Goal: Task Accomplishment & Management: Use online tool/utility

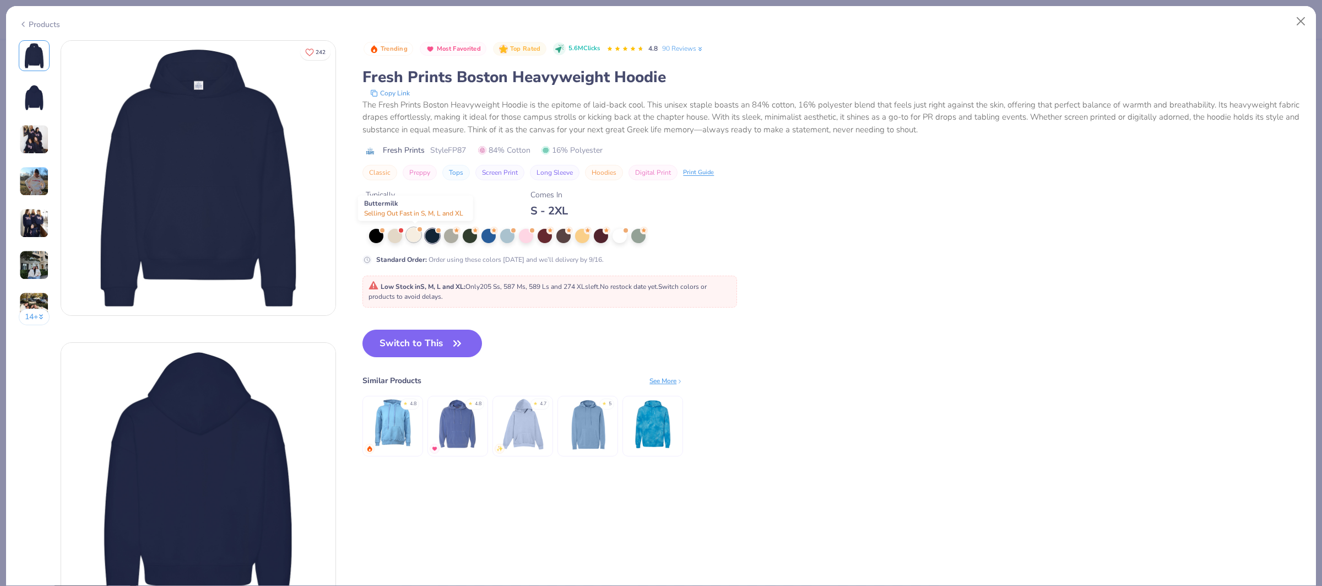
click at [417, 236] on div at bounding box center [414, 235] width 14 height 14
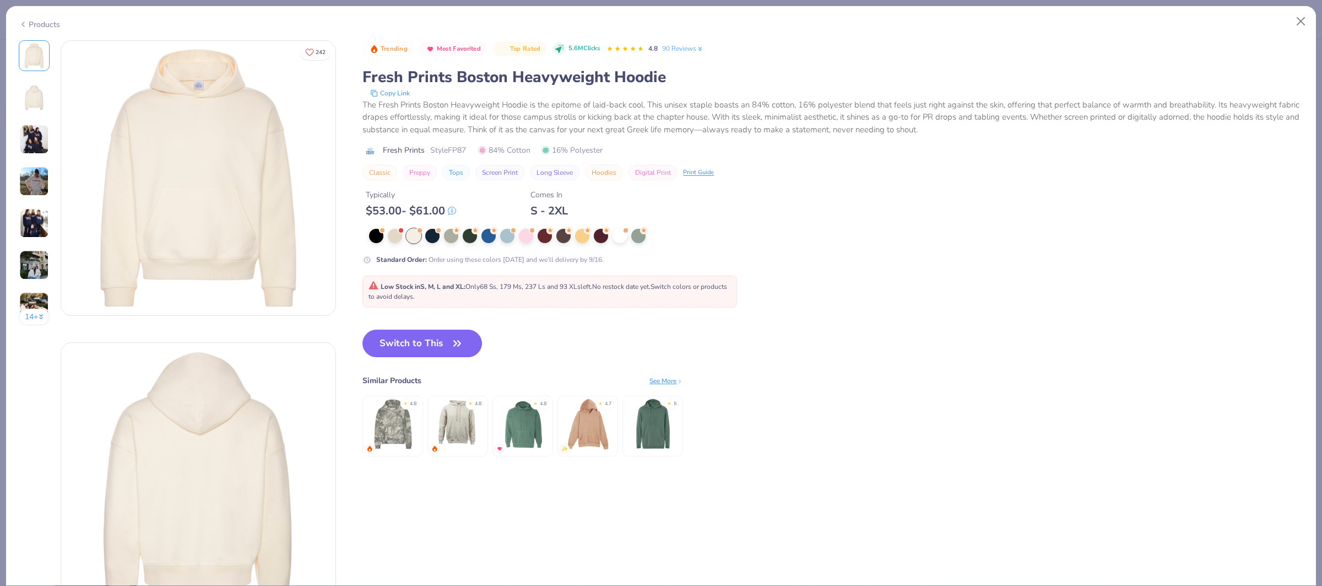
click at [45, 25] on div "Products" at bounding box center [39, 25] width 41 height 12
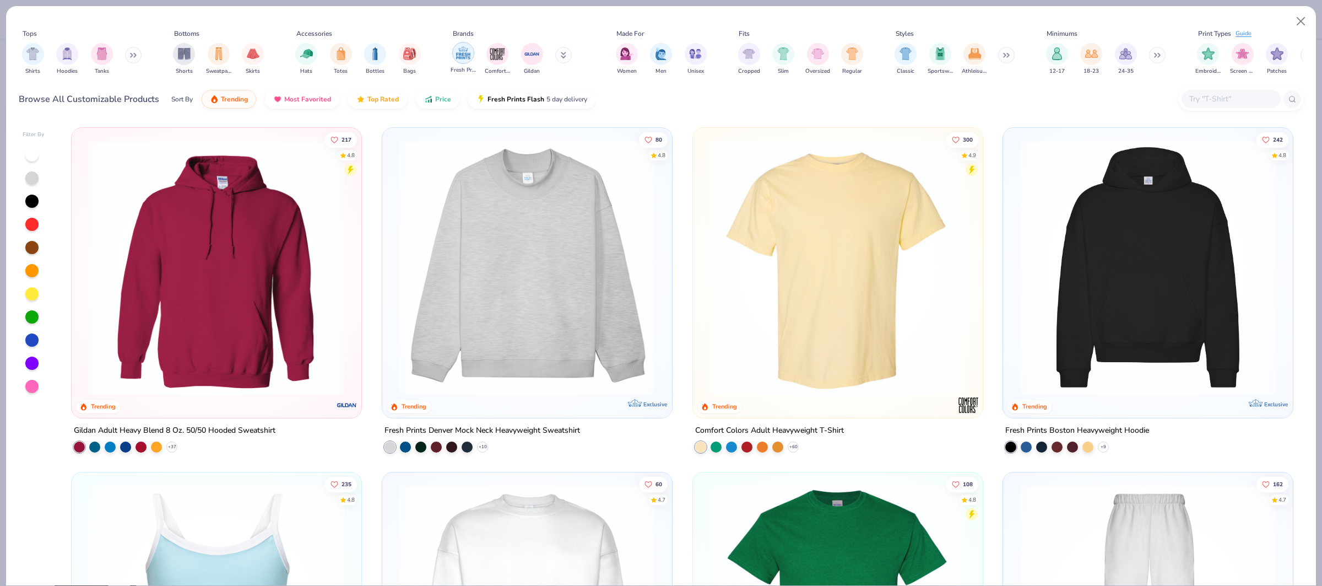
click at [458, 56] on img "filter for Fresh Prints" at bounding box center [463, 53] width 17 height 17
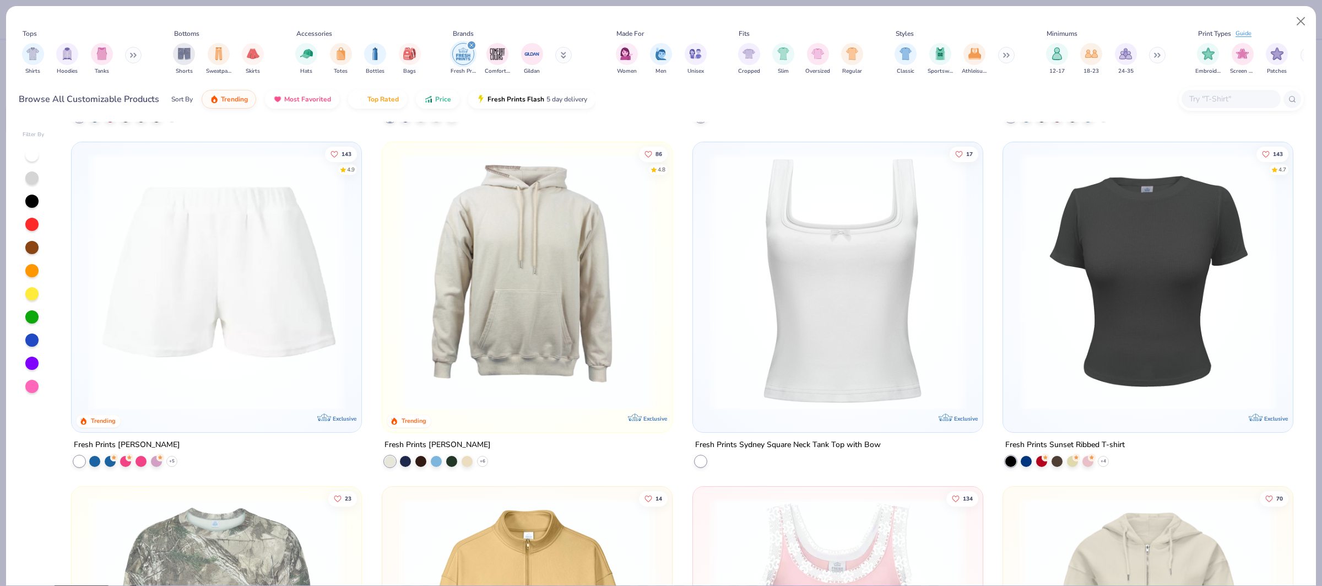
scroll to position [1708, 0]
click at [478, 261] on img at bounding box center [527, 280] width 268 height 257
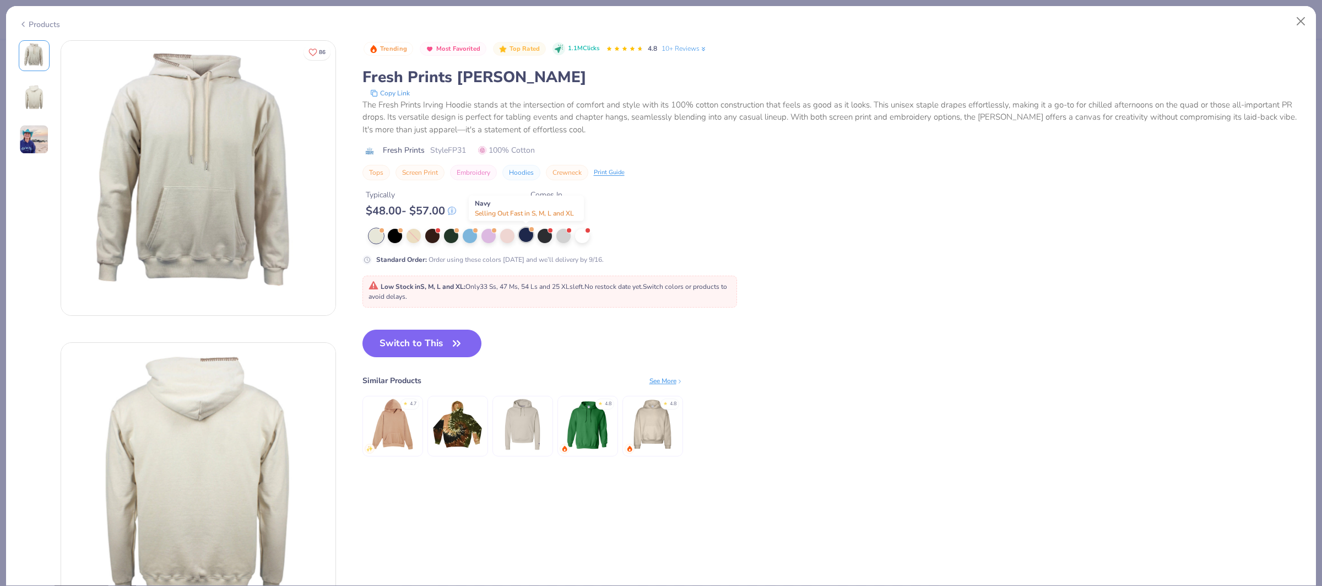
click at [529, 239] on div at bounding box center [526, 235] width 14 height 14
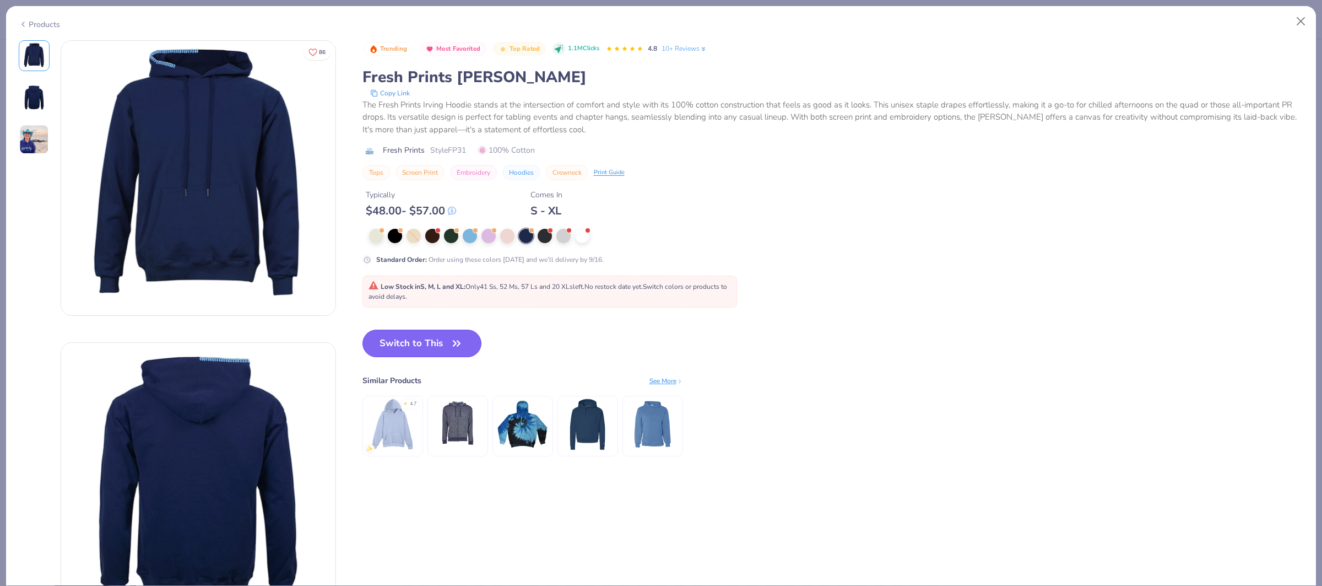
click at [458, 349] on icon "button" at bounding box center [456, 343] width 15 height 15
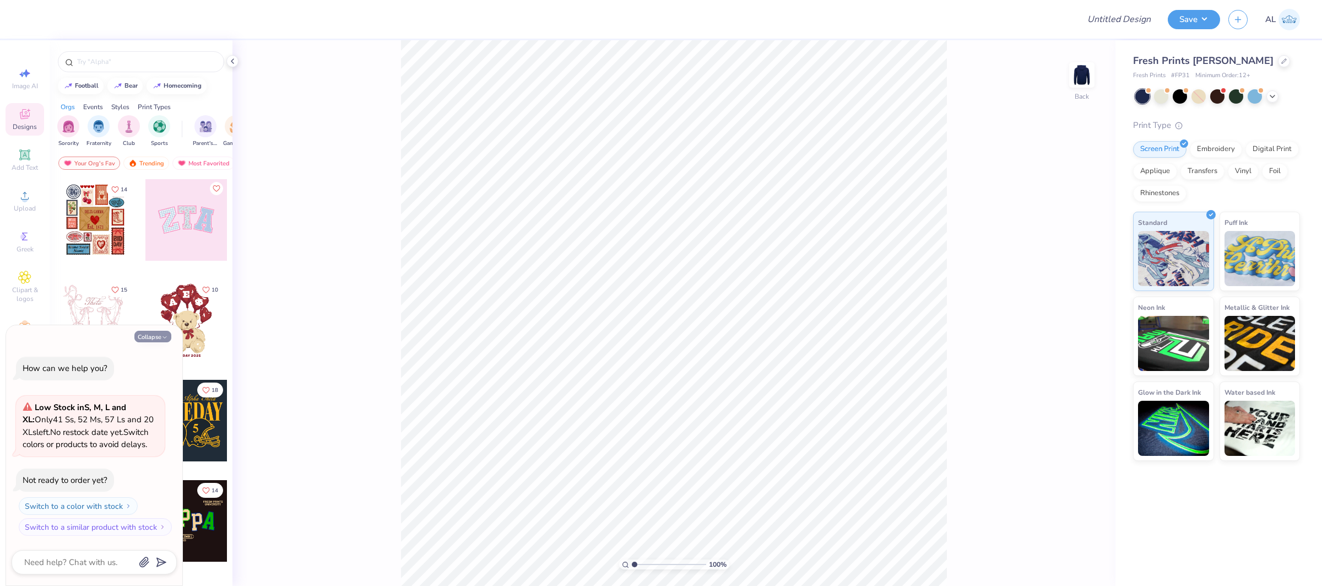
click at [143, 335] on button "Collapse" at bounding box center [152, 337] width 37 height 12
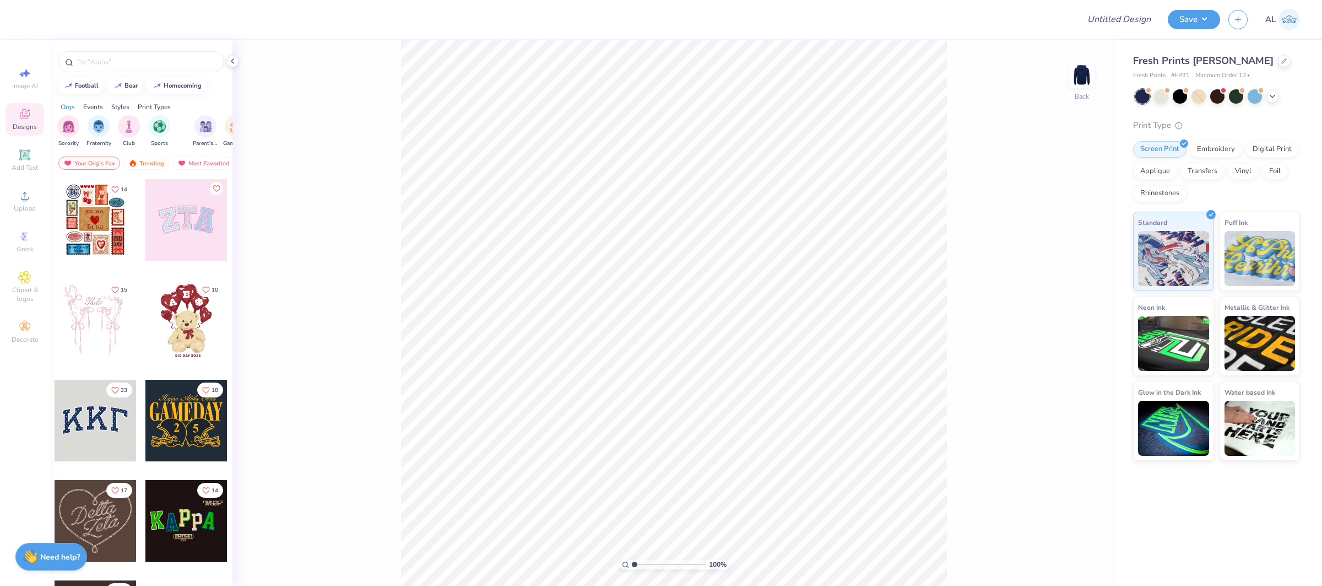
click at [178, 317] on div at bounding box center [186, 320] width 82 height 82
click at [180, 207] on div at bounding box center [186, 220] width 82 height 82
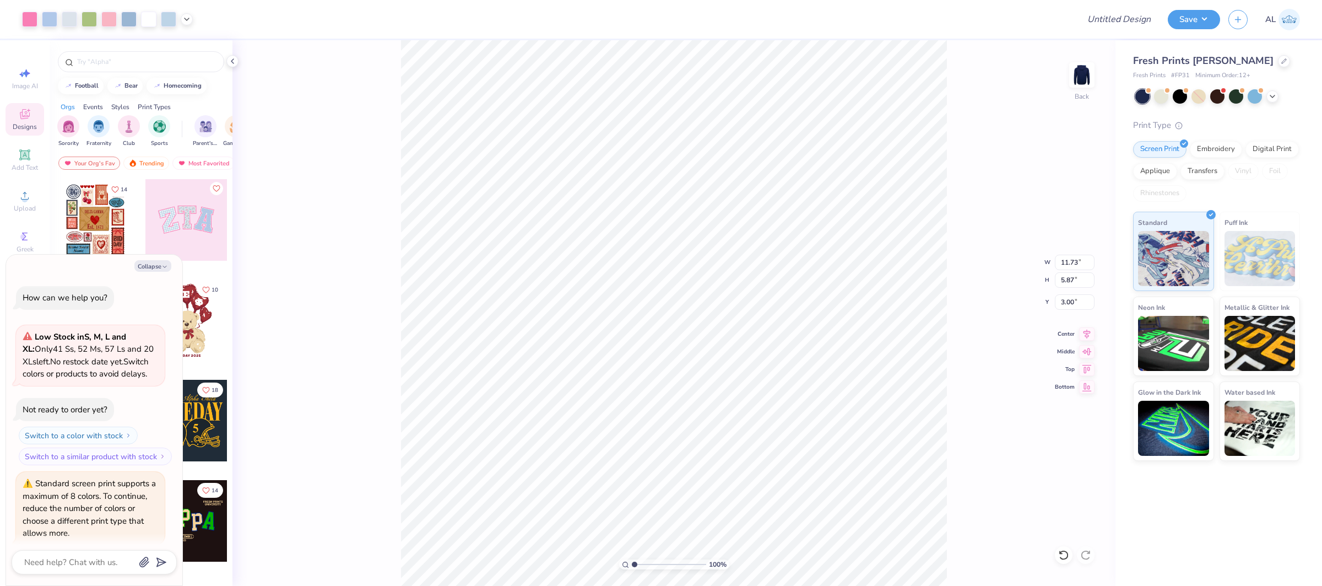
scroll to position [39, 0]
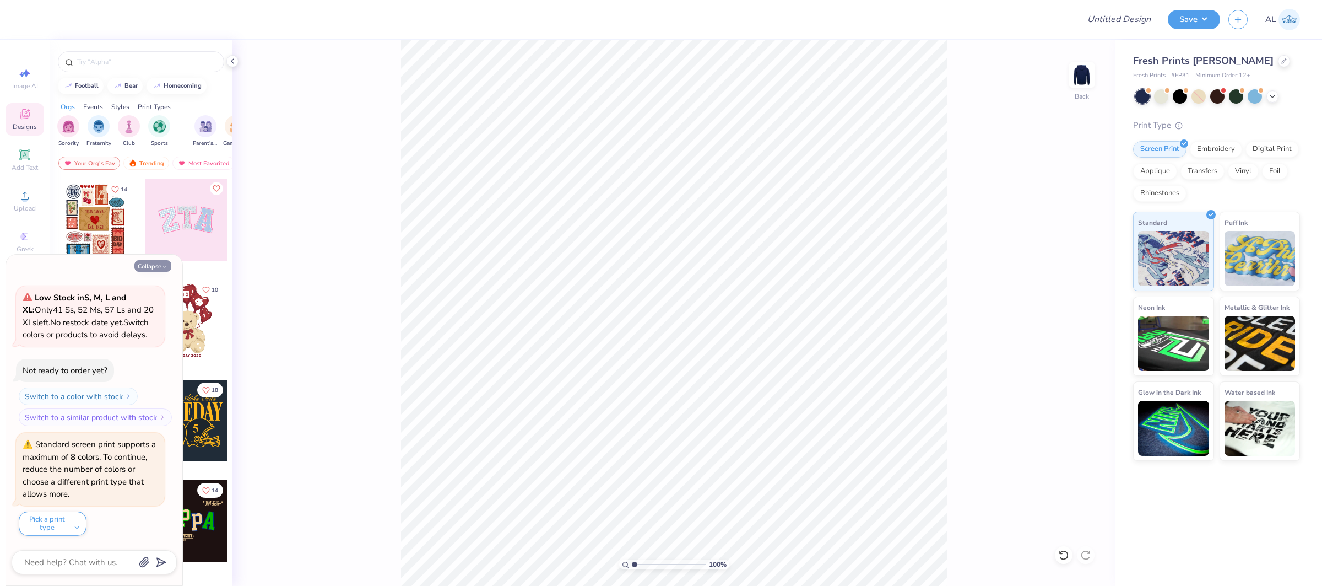
click at [167, 262] on button "Collapse" at bounding box center [152, 266] width 37 height 12
type textarea "x"
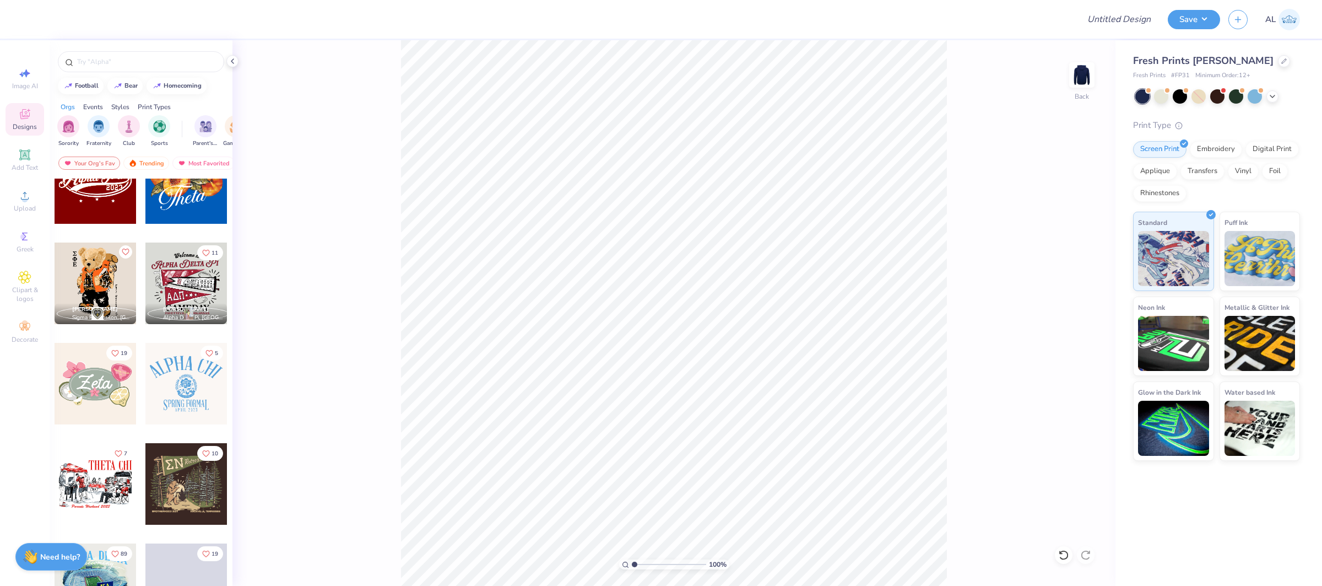
scroll to position [569, 0]
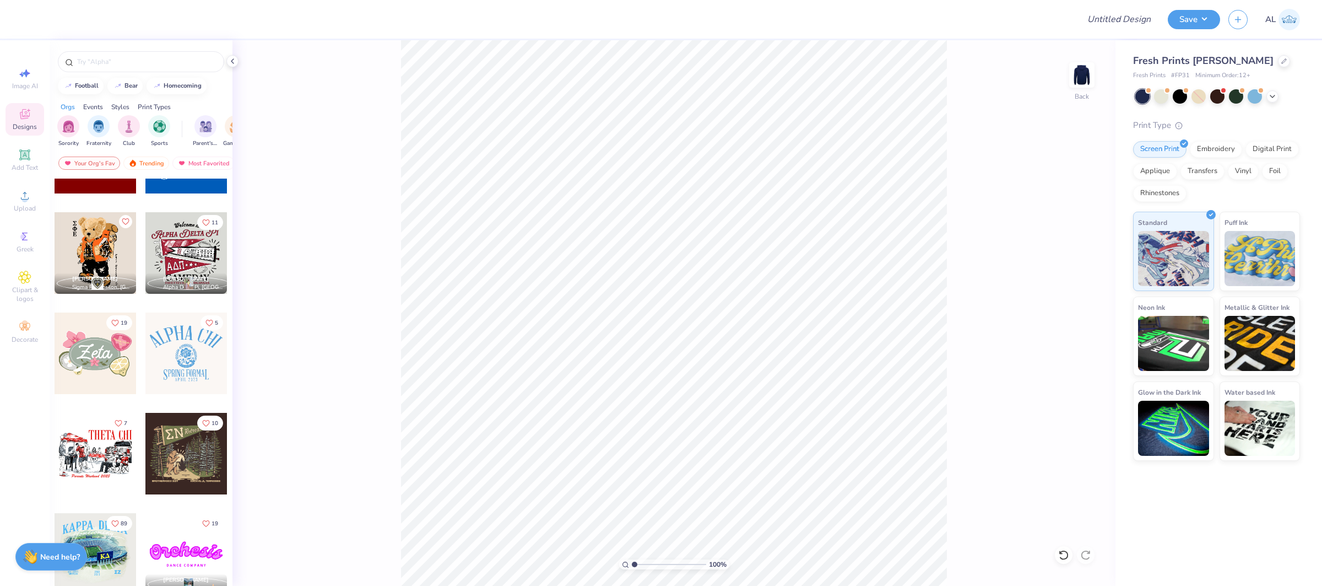
click at [184, 267] on div at bounding box center [186, 253] width 82 height 82
type input "1.77"
click at [33, 205] on span "Upload" at bounding box center [25, 208] width 22 height 9
click at [31, 188] on div "Upload" at bounding box center [25, 201] width 39 height 33
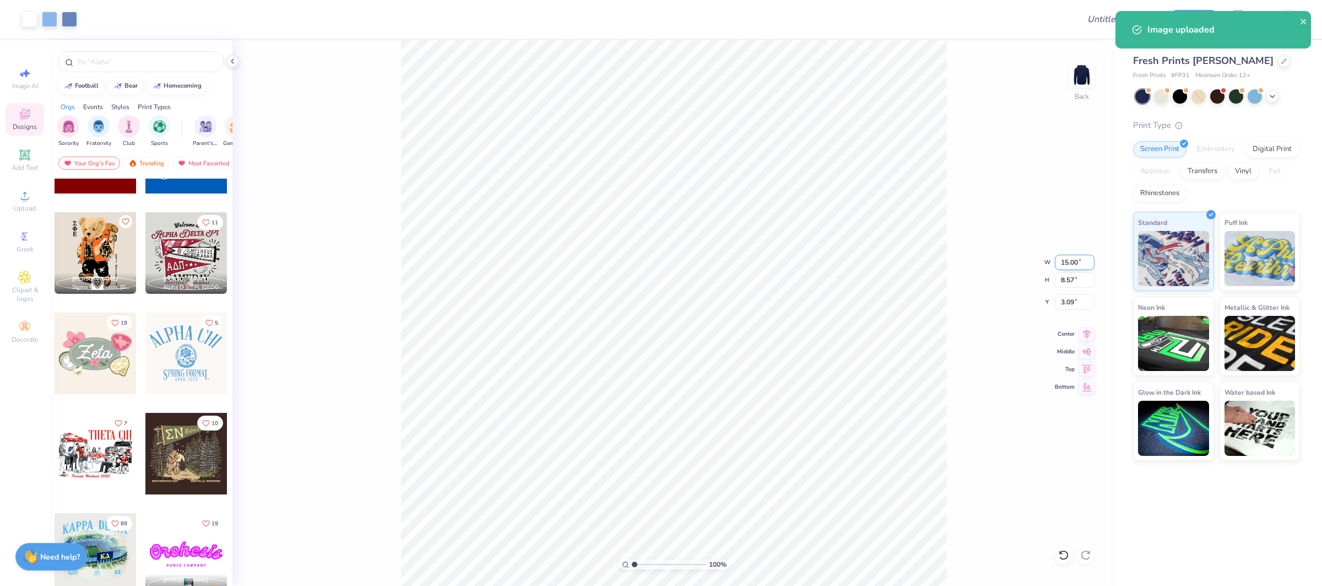
click at [1058, 261] on input "15.00" at bounding box center [1075, 262] width 40 height 15
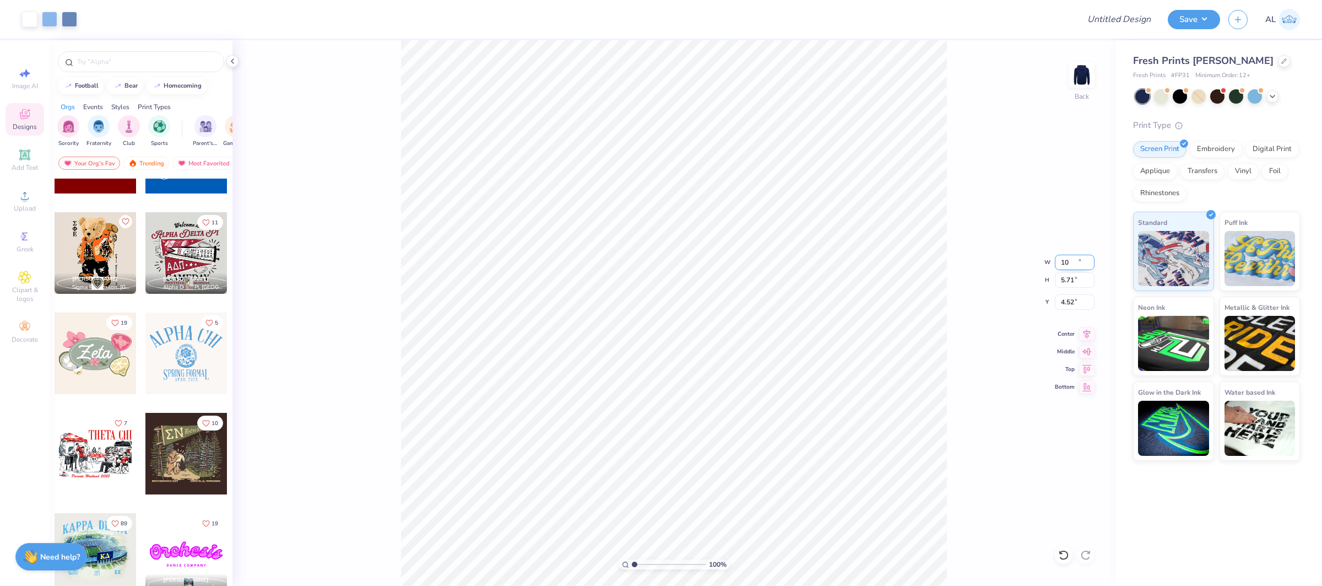
type input "10.00"
type input "5.71"
type input "3.00"
drag, startPoint x: 1079, startPoint y: 329, endPoint x: 1026, endPoint y: 322, distance: 54.0
click at [1079, 329] on icon at bounding box center [1086, 333] width 15 height 13
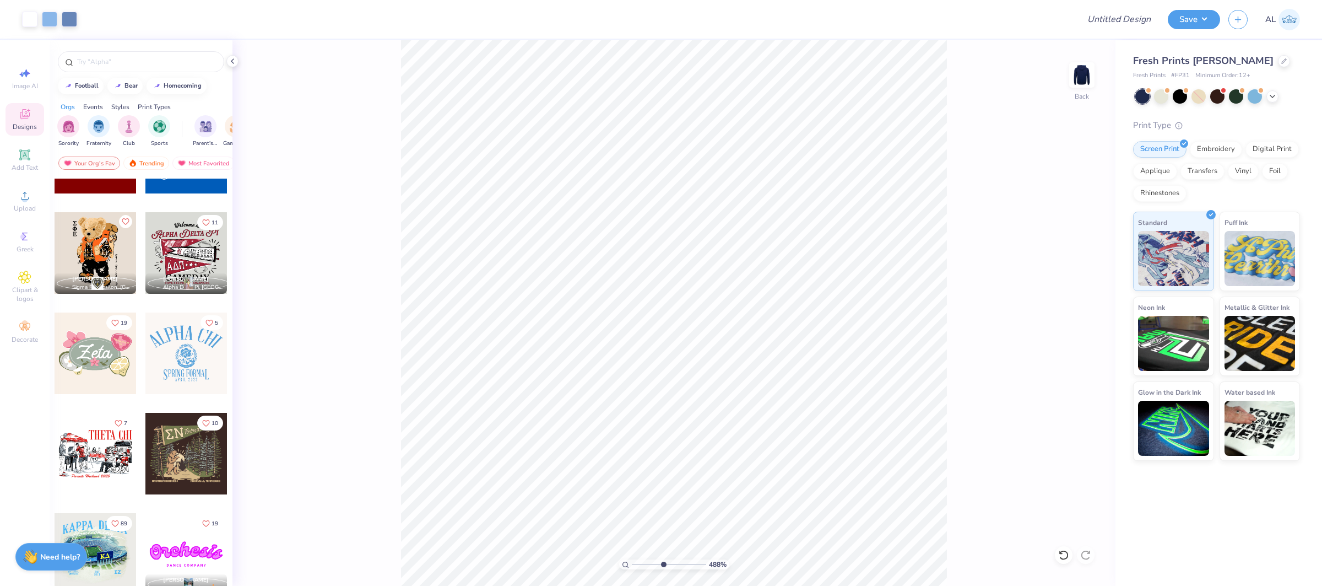
click at [663, 565] on input "range" at bounding box center [669, 564] width 74 height 10
drag, startPoint x: 661, startPoint y: 561, endPoint x: 588, endPoint y: 560, distance: 72.2
type input "1"
click at [632, 560] on input "range" at bounding box center [669, 564] width 74 height 10
click at [1115, 14] on input "Design Title" at bounding box center [1106, 19] width 108 height 22
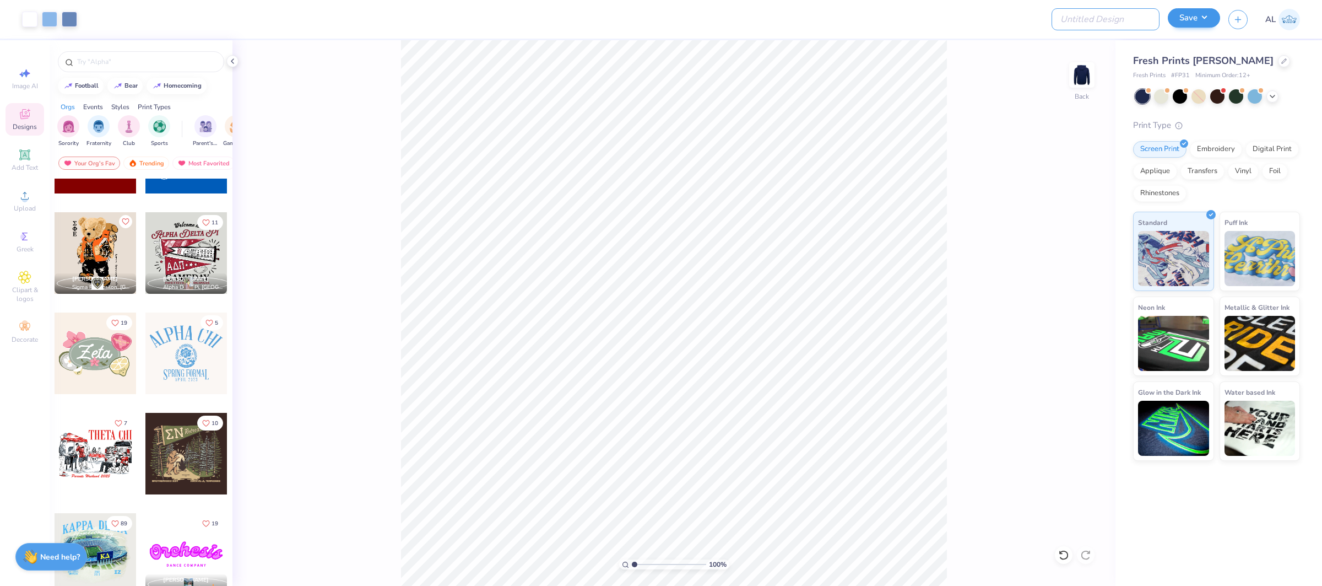
paste input "FPS239930"
type input "FPS239930"
click at [1189, 16] on button "Save" at bounding box center [1194, 17] width 52 height 19
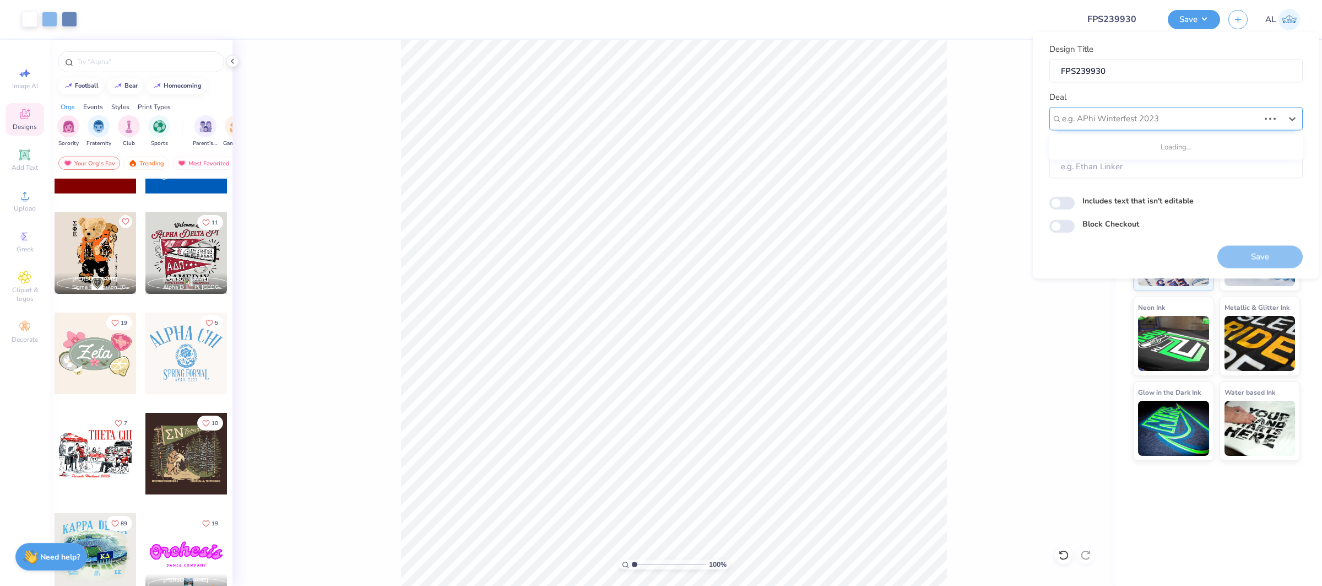
click at [1163, 115] on div at bounding box center [1160, 118] width 197 height 15
click at [1131, 147] on div "Design Tool Gallery" at bounding box center [1176, 148] width 245 height 18
type input "design tool gallery"
type input "Design Tool Gallery User"
click at [1234, 251] on button "Save" at bounding box center [1260, 256] width 85 height 23
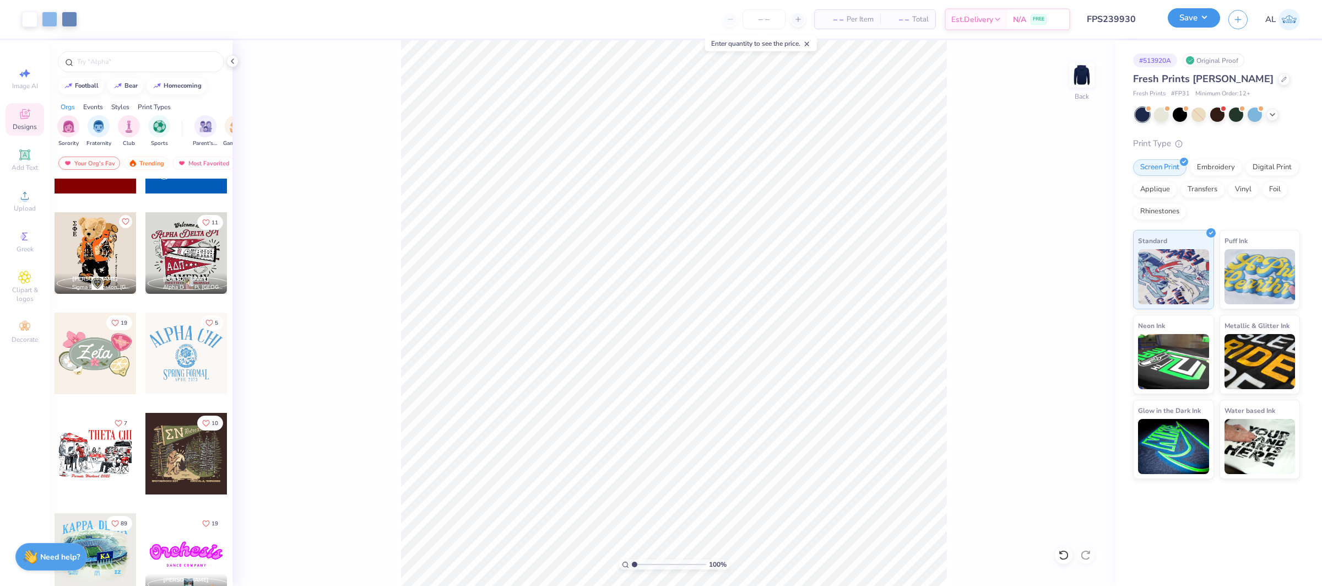
click at [1202, 10] on button "Save" at bounding box center [1194, 17] width 52 height 19
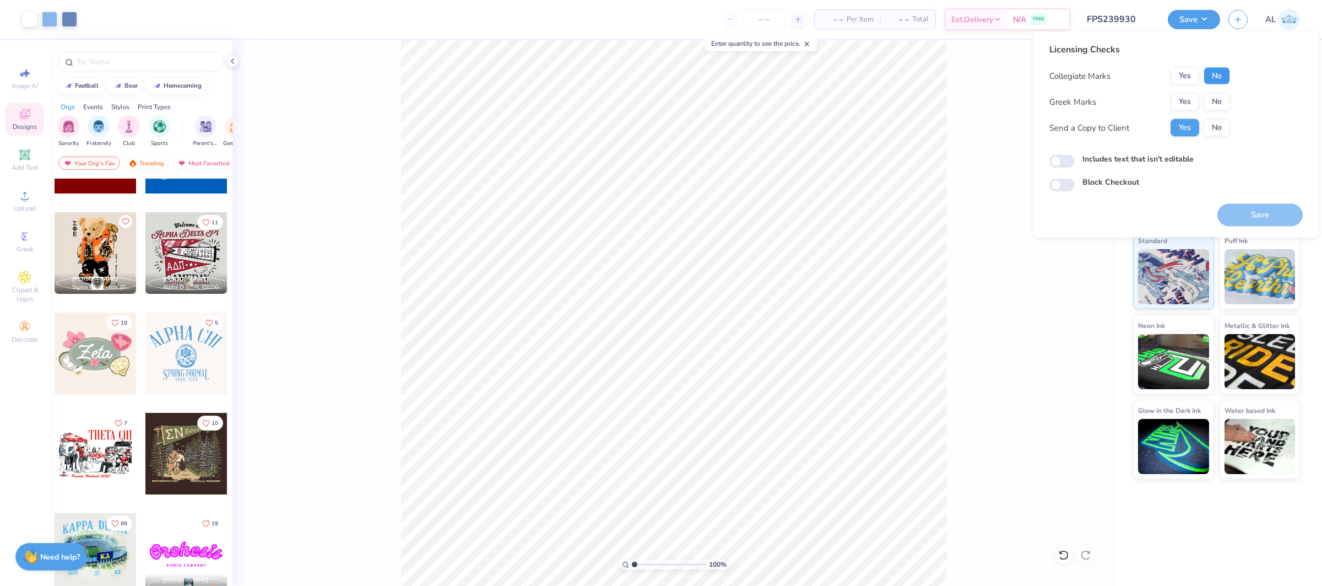
click at [1224, 76] on button "No" at bounding box center [1217, 76] width 26 height 18
click at [1189, 97] on button "Yes" at bounding box center [1185, 102] width 29 height 18
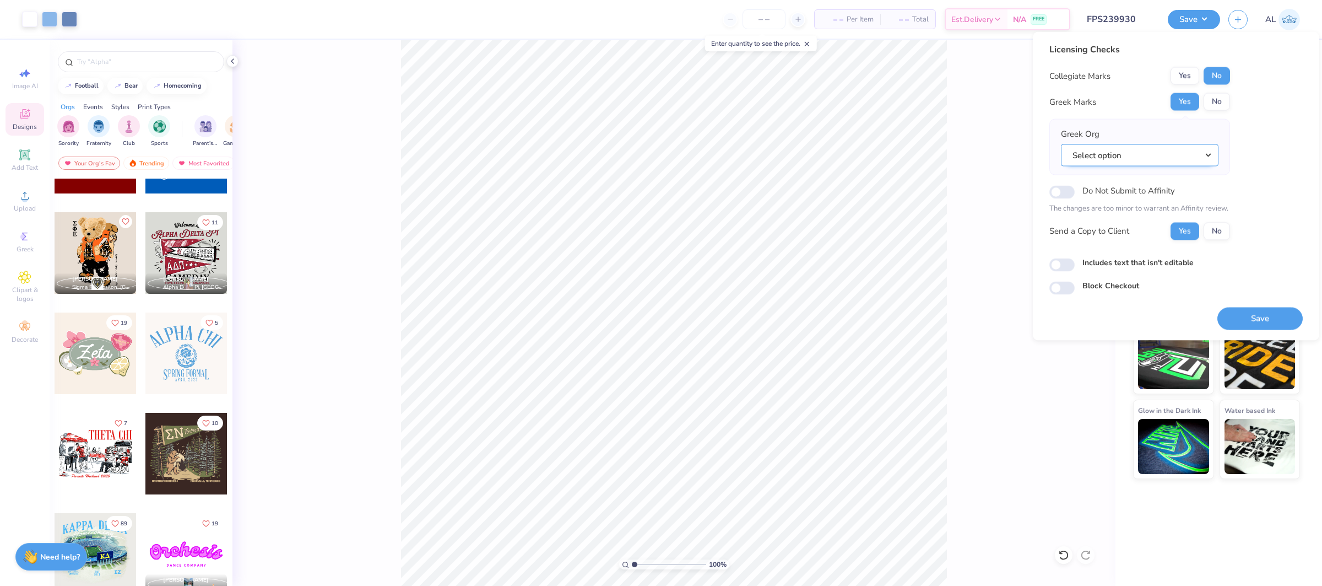
click at [1134, 153] on button "Select option" at bounding box center [1140, 155] width 158 height 23
click at [1119, 202] on link "Theta Chi" at bounding box center [1139, 208] width 149 height 18
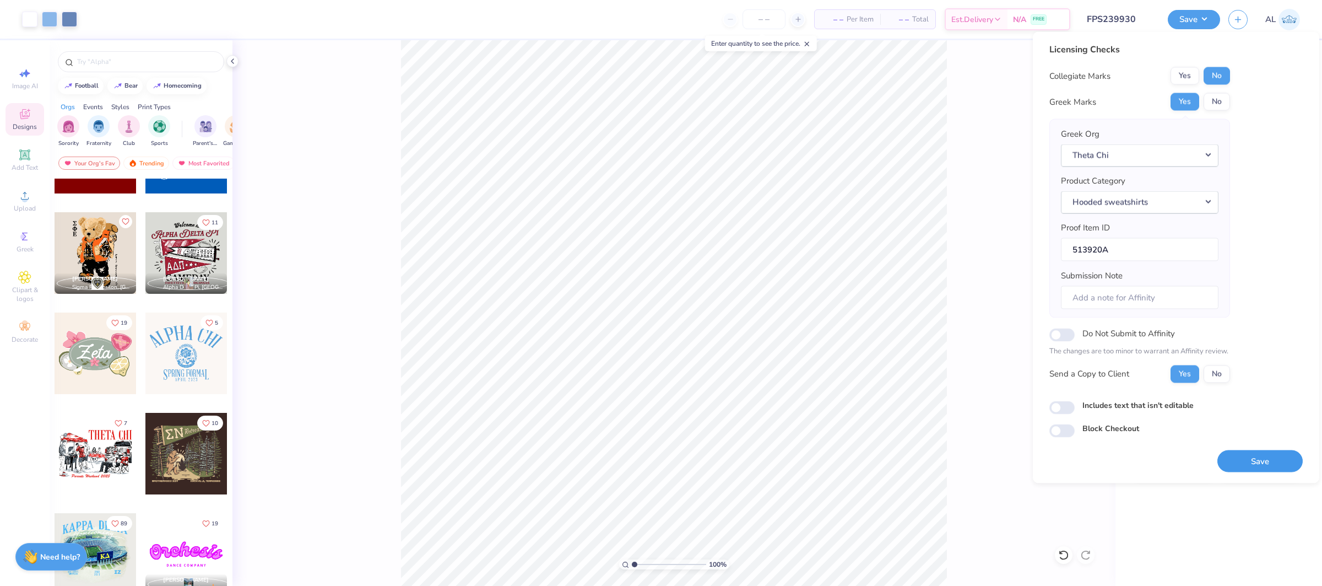
click at [1249, 460] on button "Save" at bounding box center [1260, 461] width 85 height 23
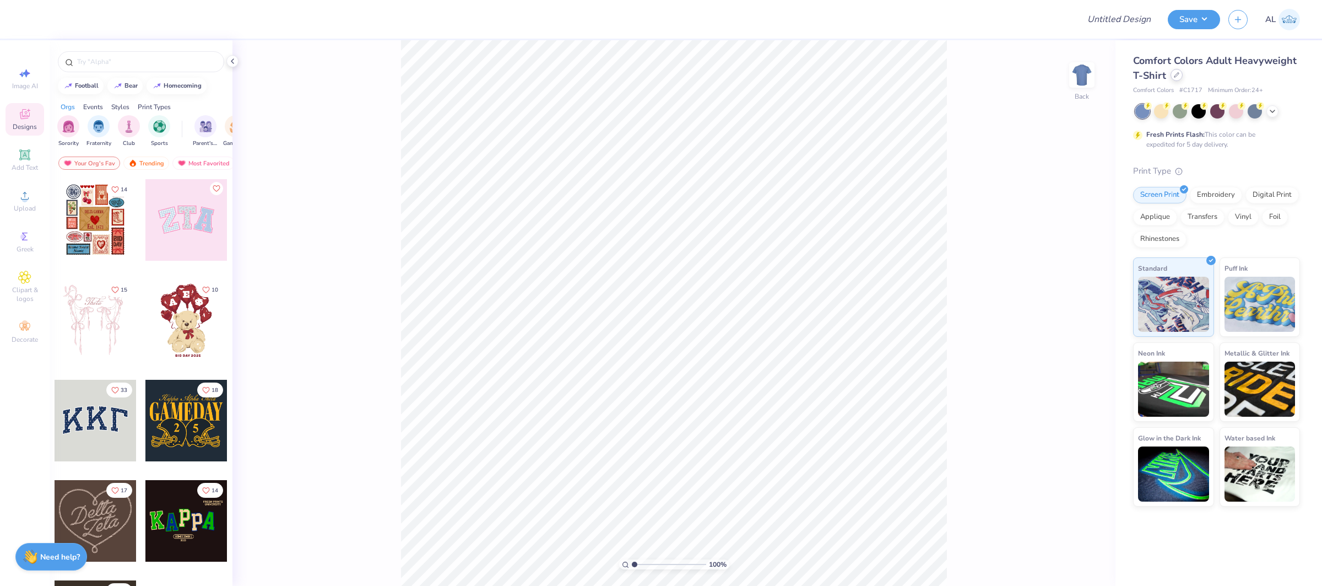
click at [1178, 72] on icon at bounding box center [1177, 75] width 6 height 6
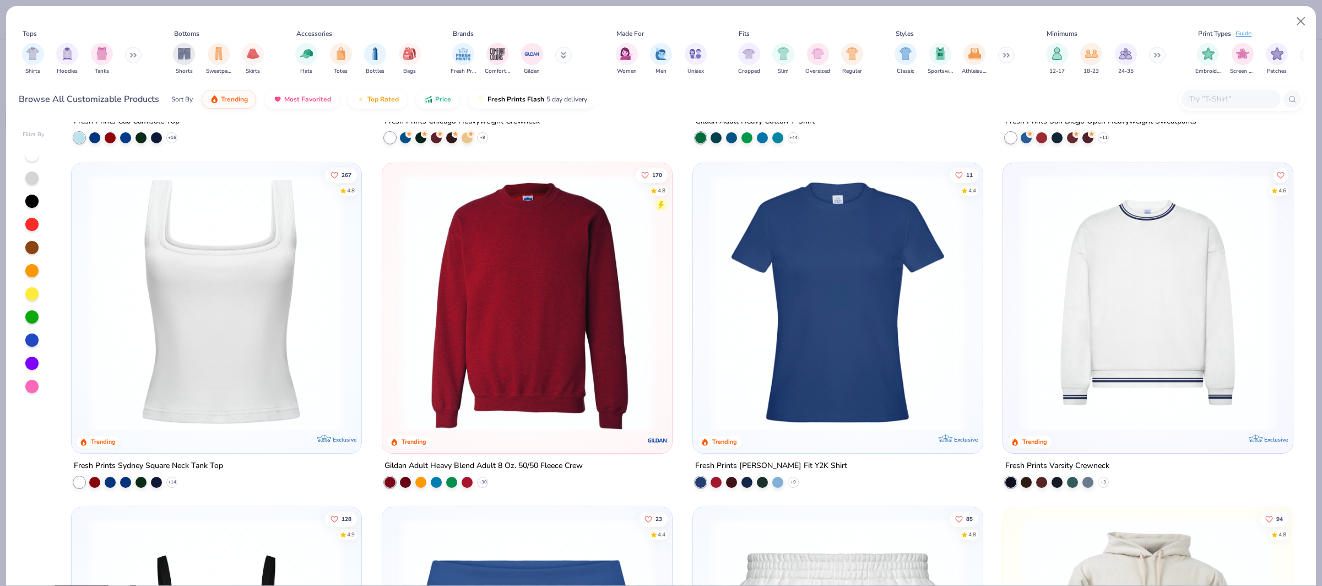
scroll to position [652, 0]
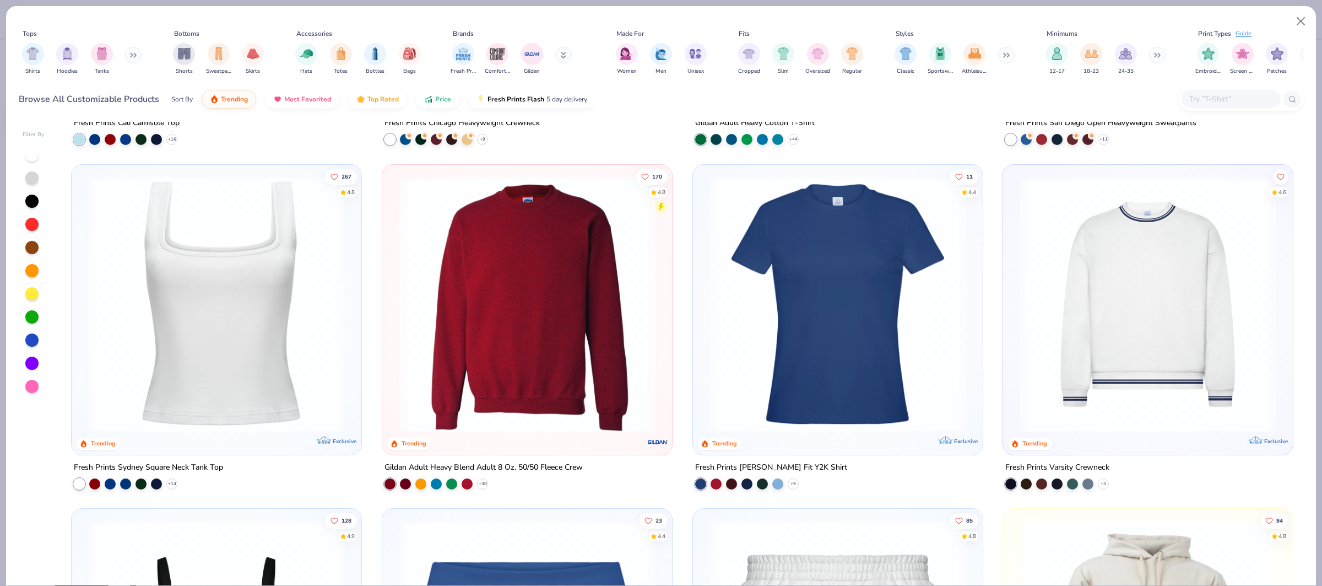
click at [826, 407] on img at bounding box center [838, 303] width 268 height 257
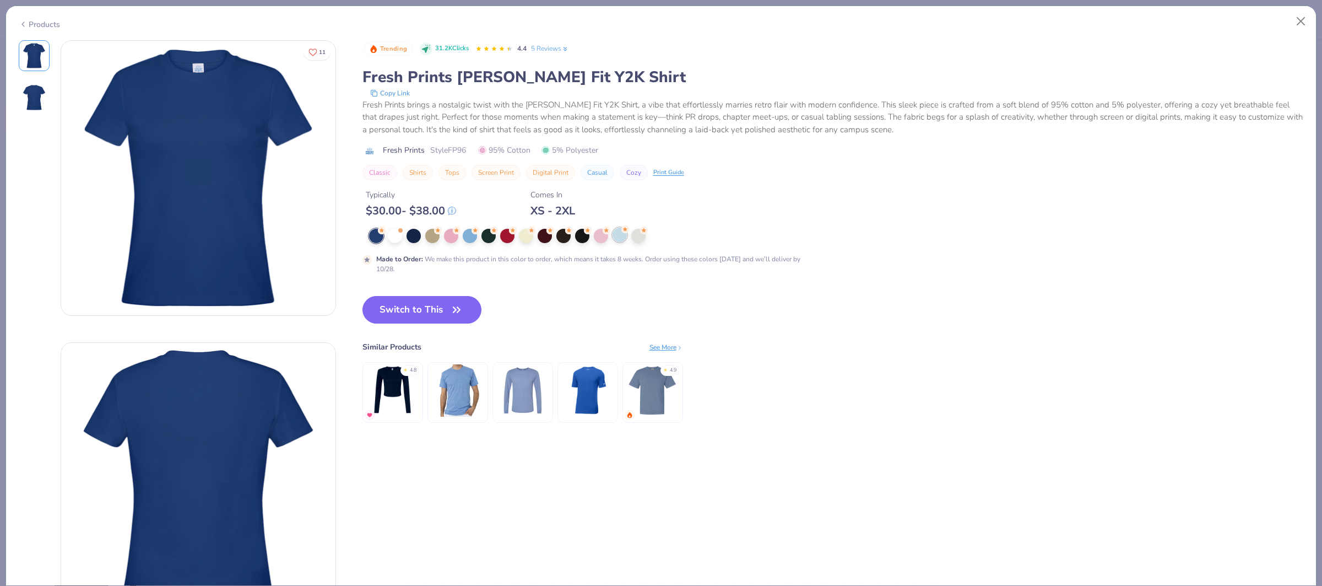
click at [615, 238] on div at bounding box center [620, 235] width 14 height 14
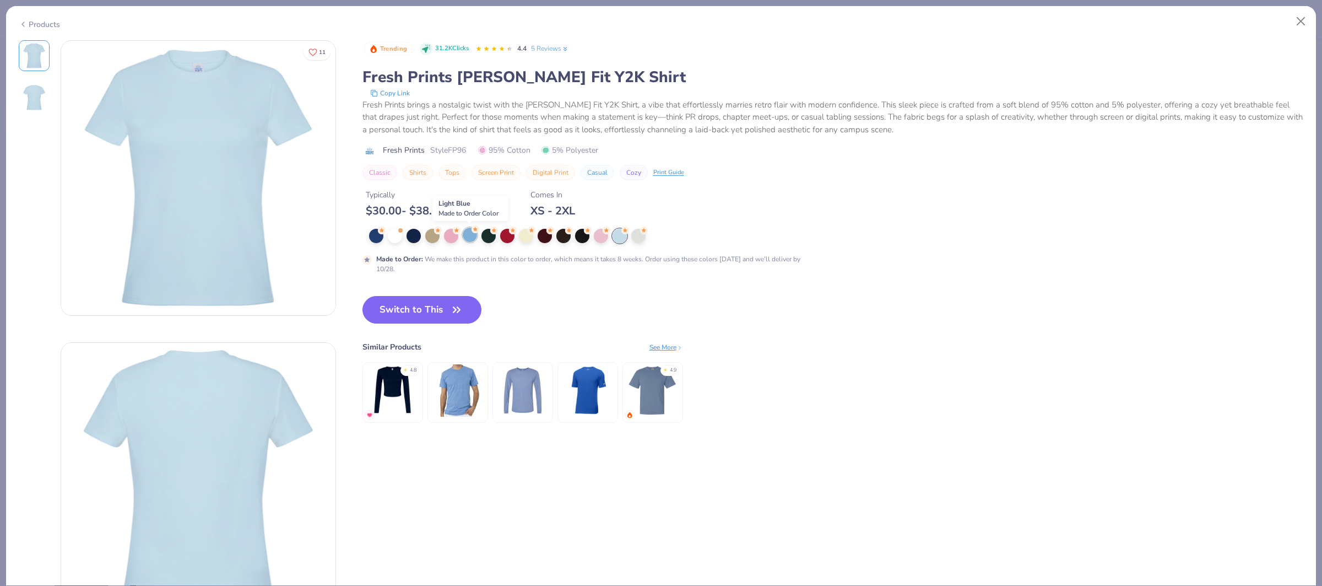
click at [468, 239] on div at bounding box center [470, 235] width 14 height 14
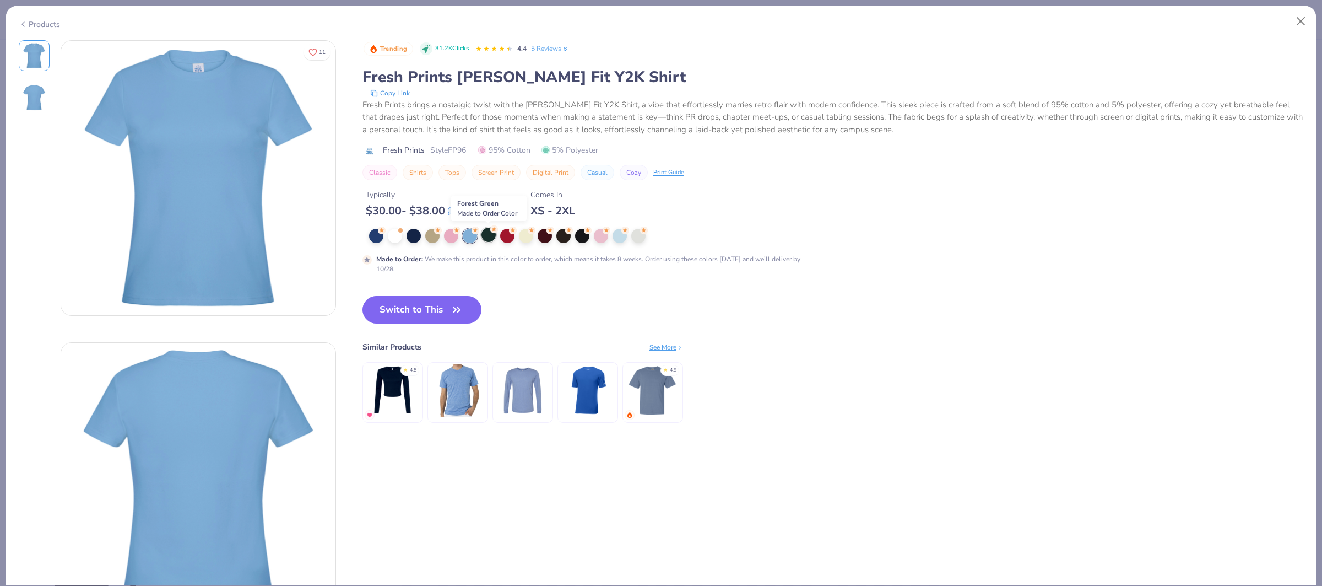
click at [491, 242] on div at bounding box center [489, 235] width 14 height 14
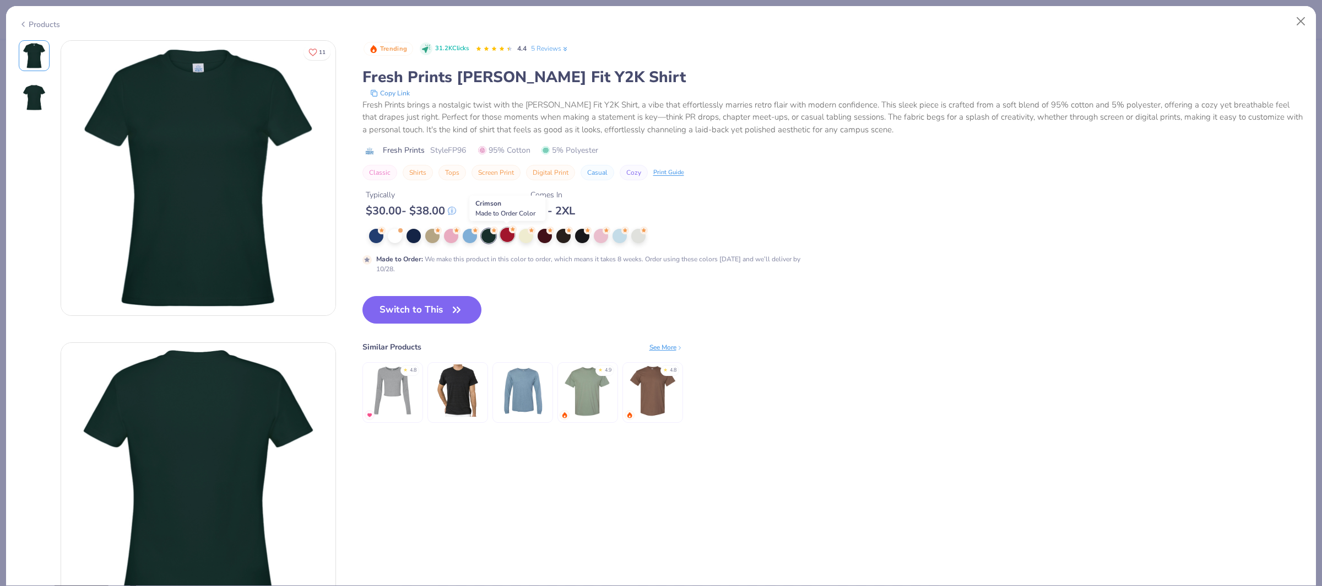
click at [505, 239] on div at bounding box center [507, 235] width 14 height 14
